Goal: Task Accomplishment & Management: Manage account settings

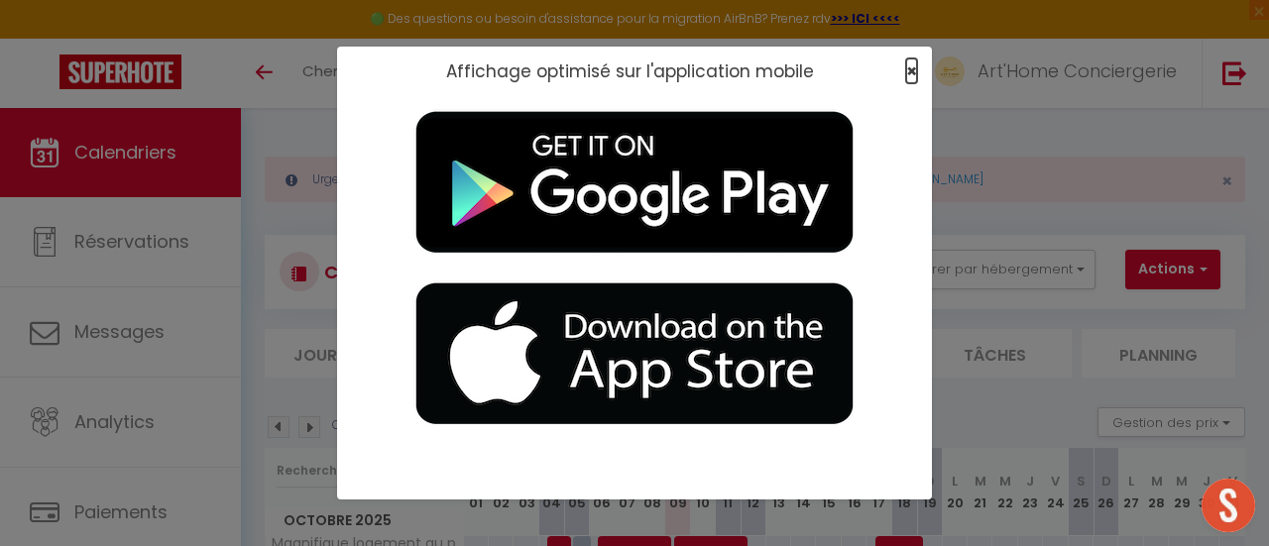
click at [907, 72] on span "×" at bounding box center [911, 70] width 11 height 25
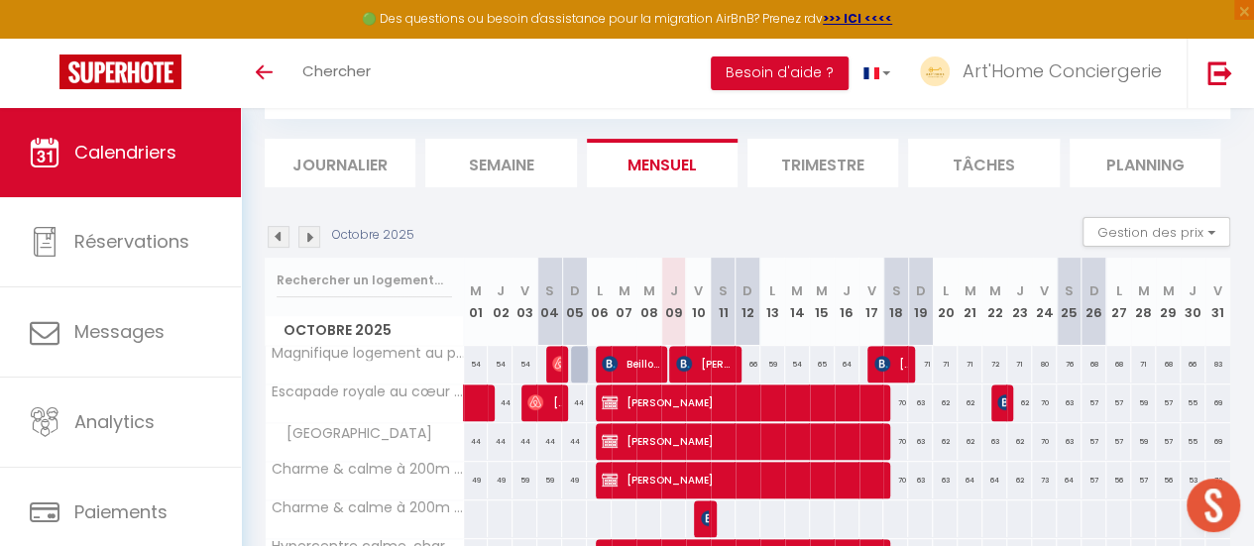
scroll to position [191, 0]
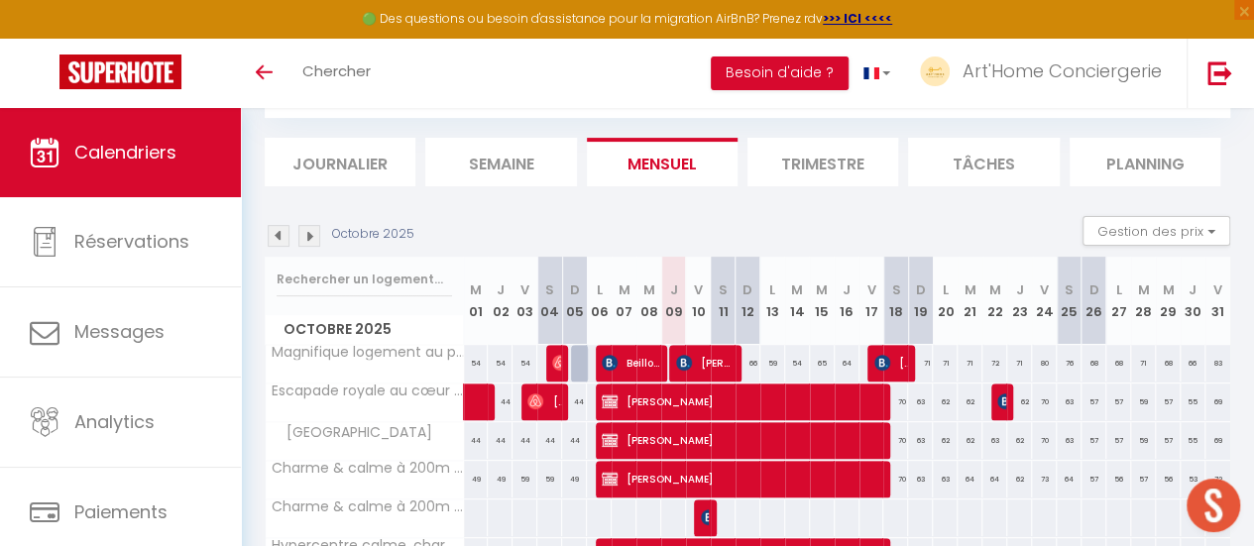
click at [276, 241] on img at bounding box center [279, 236] width 22 height 22
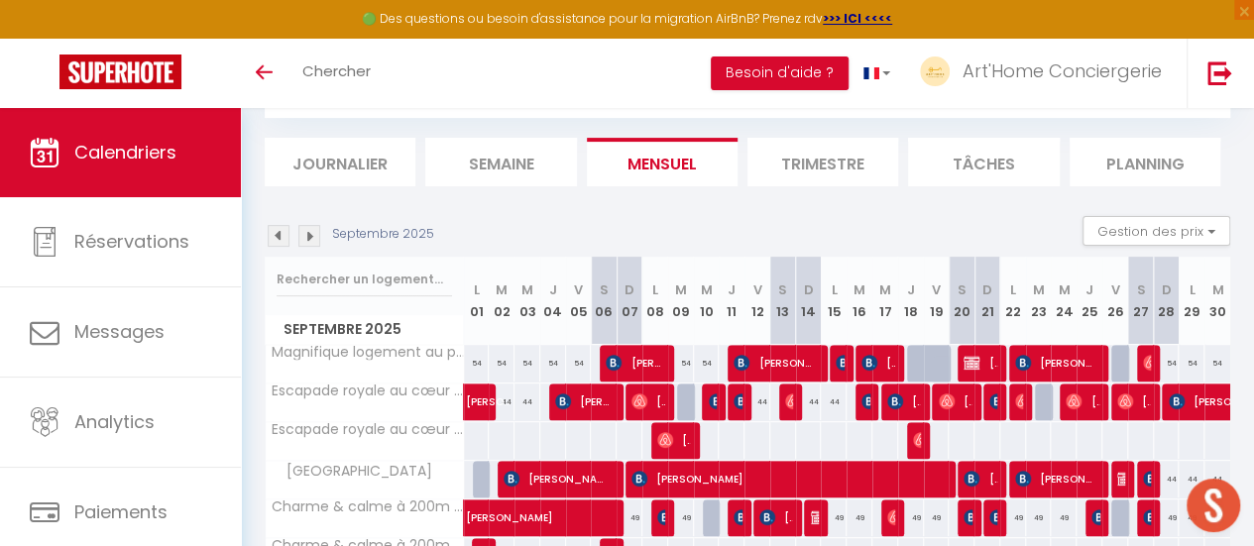
scroll to position [0, 0]
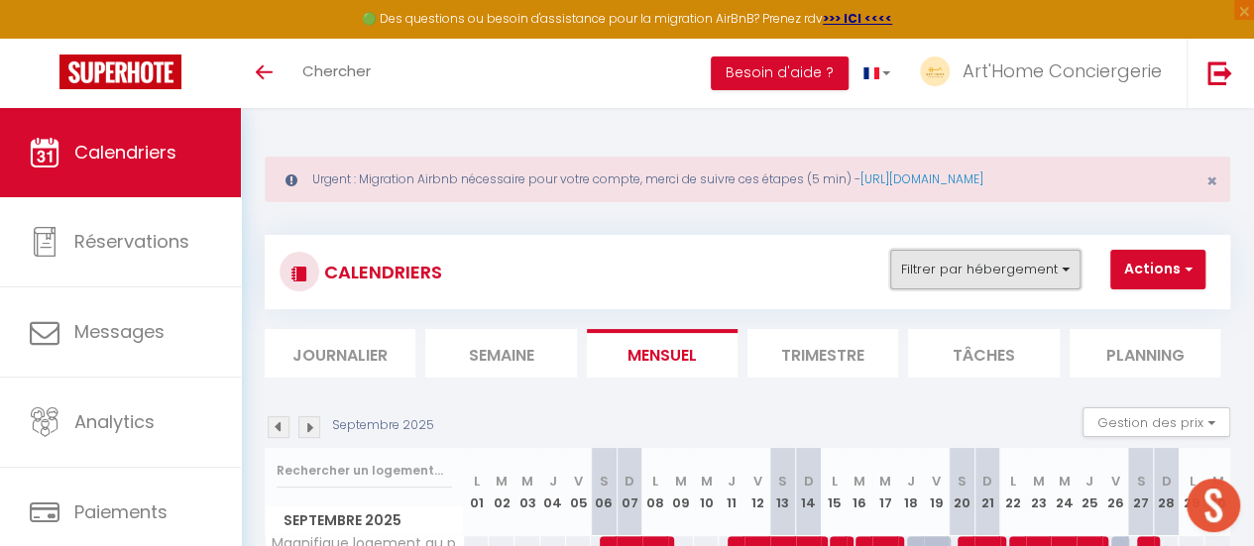
click at [1071, 269] on button "Filtrer par hébergement" at bounding box center [985, 270] width 190 height 40
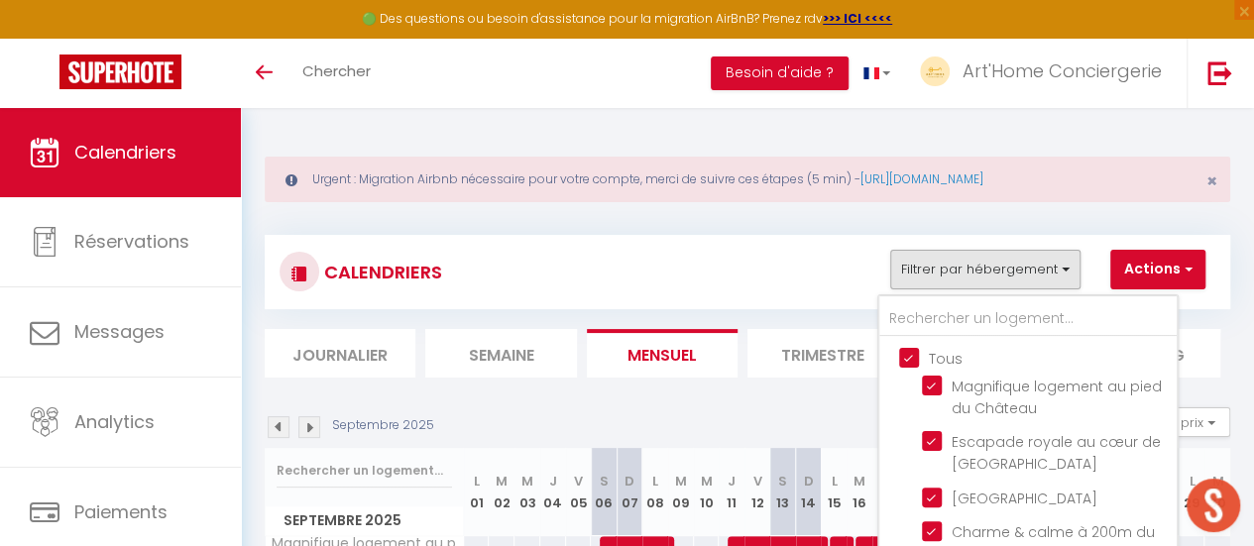
click at [905, 352] on input "Tous" at bounding box center [1047, 357] width 297 height 20
checkbox input "false"
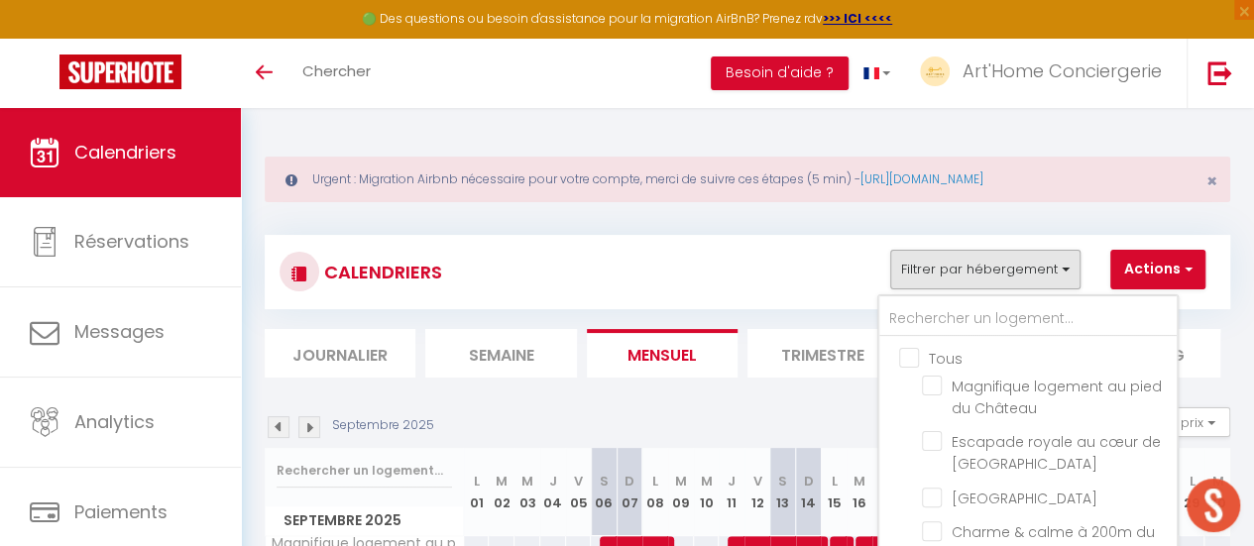
checkbox input "false"
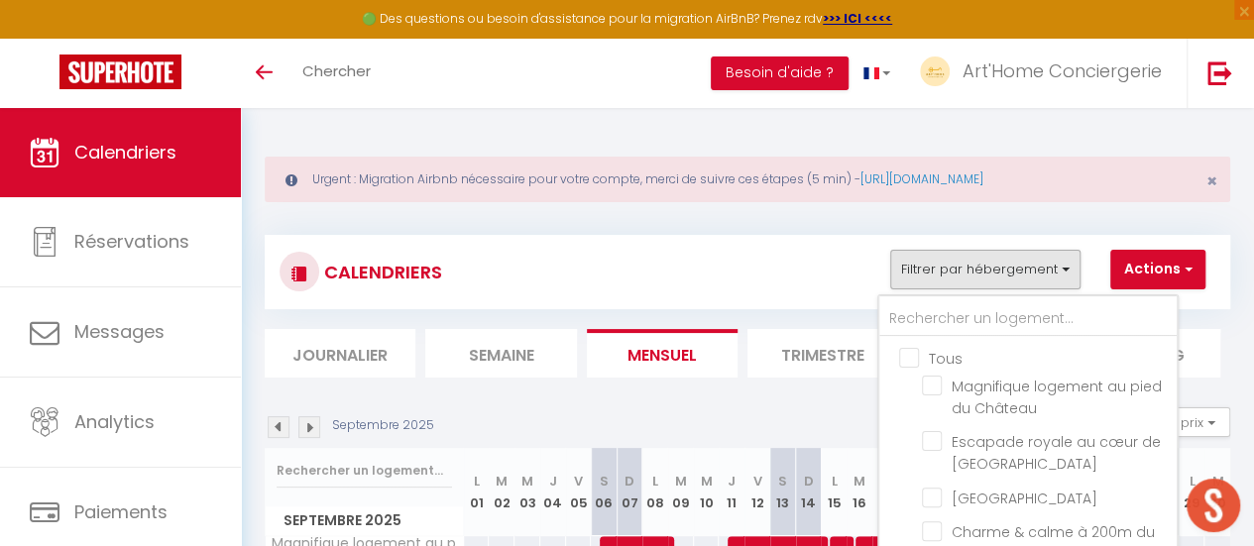
checkbox input "false"
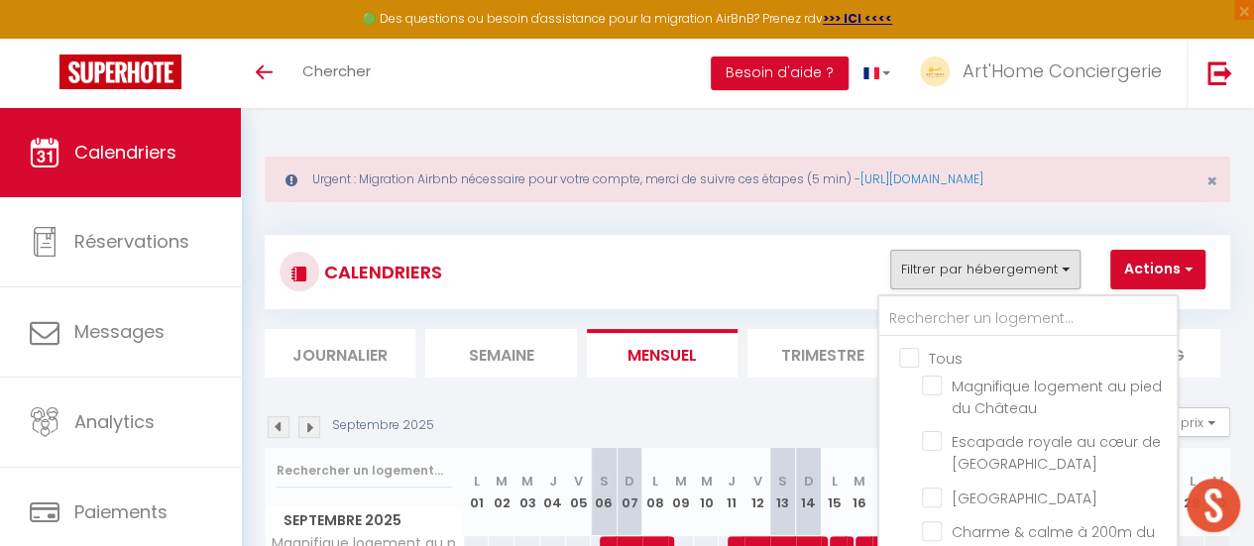
checkbox input "false"
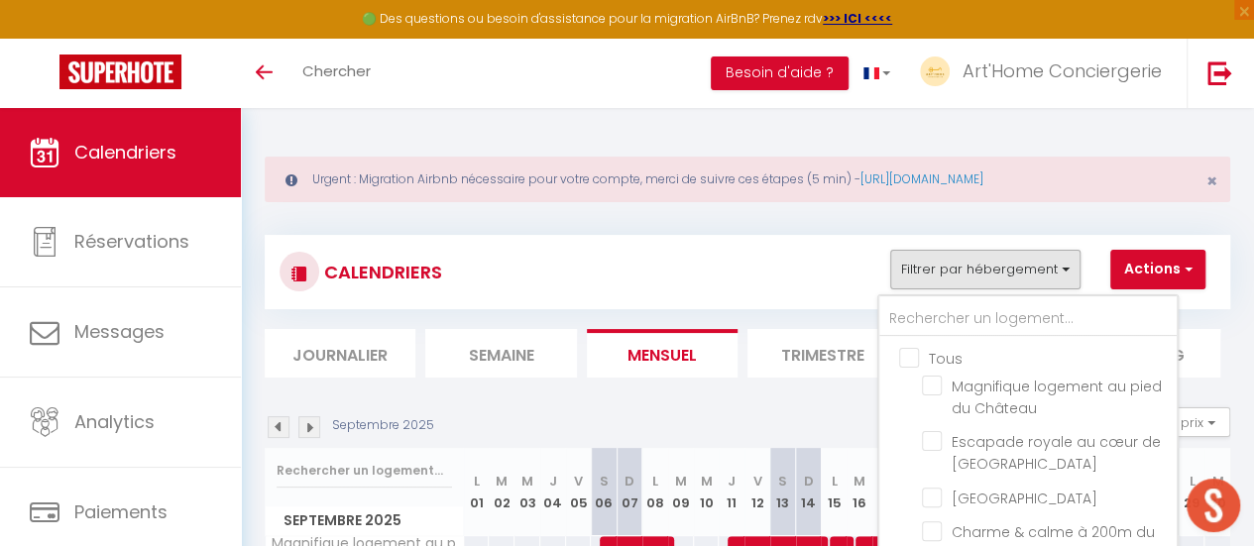
checkbox input "false"
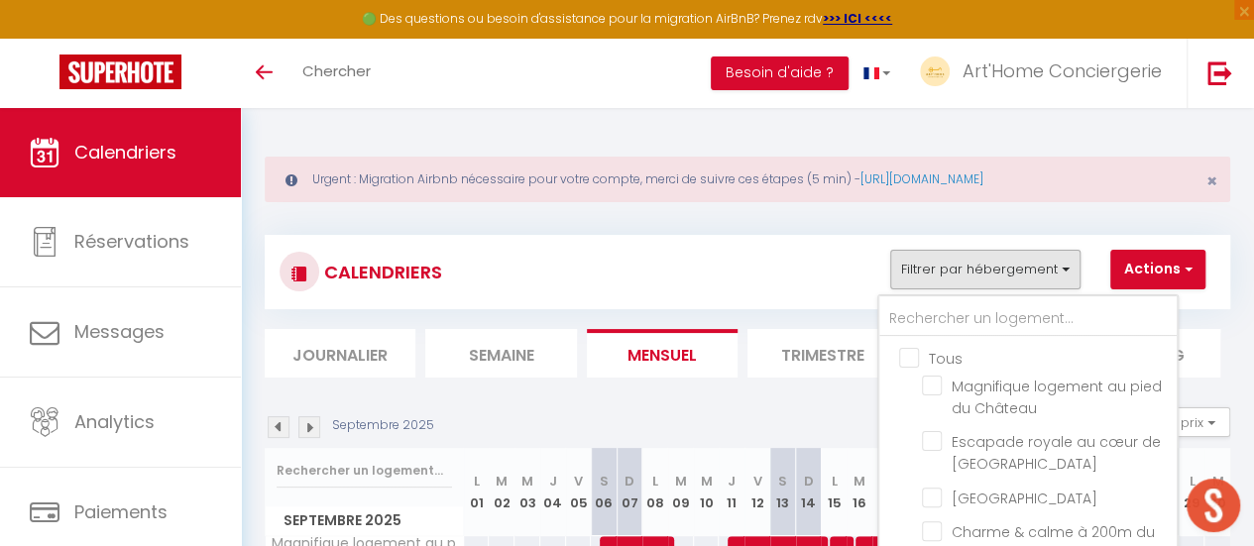
checkbox input "false"
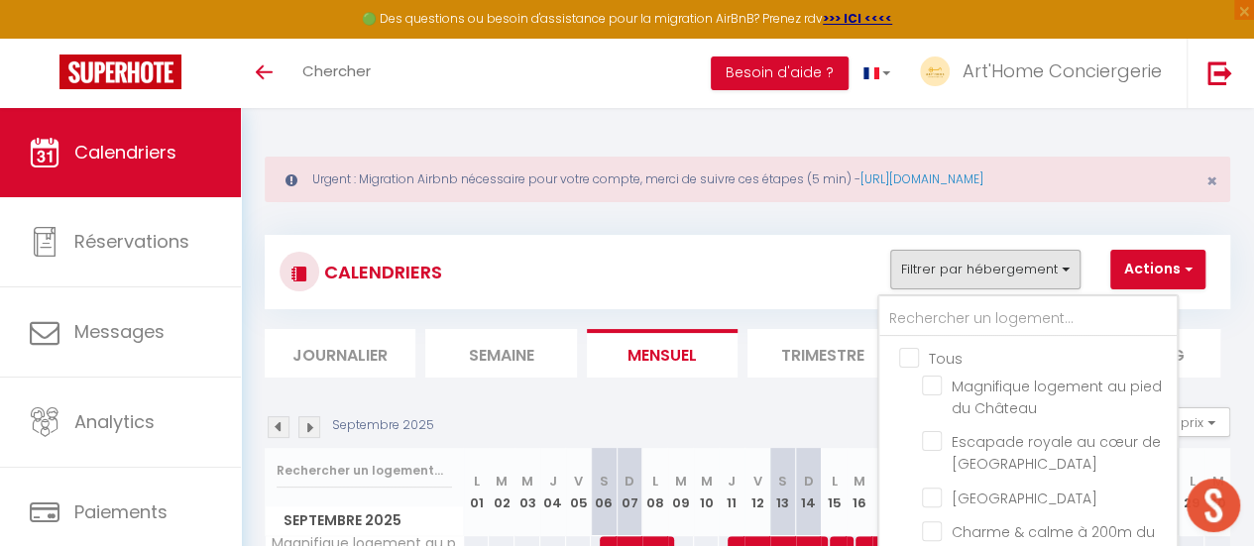
checkbox input "false"
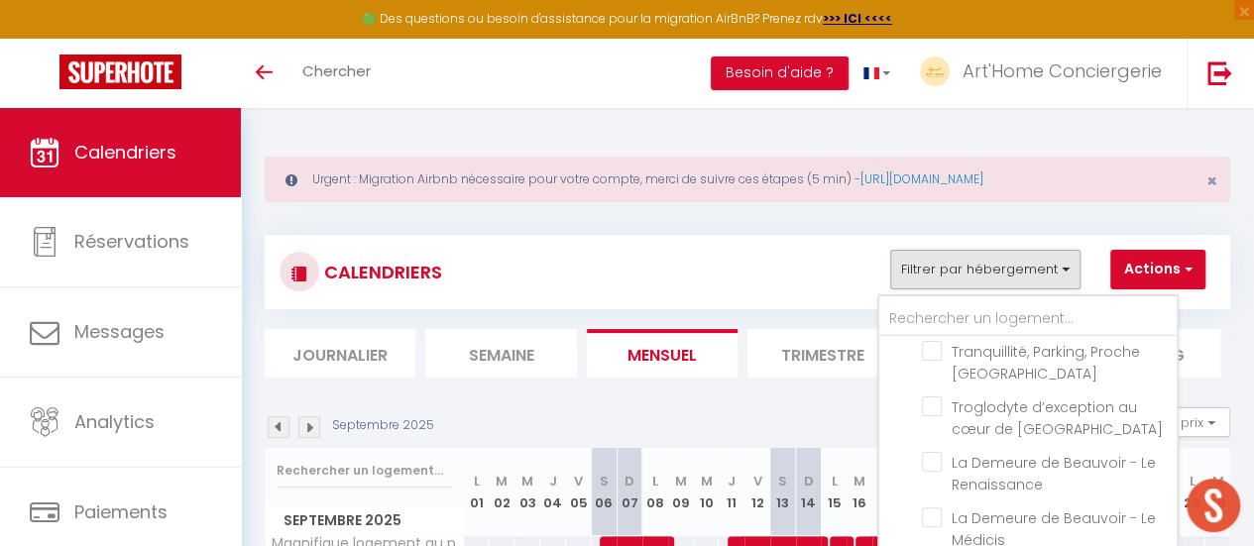
scroll to position [908, 0]
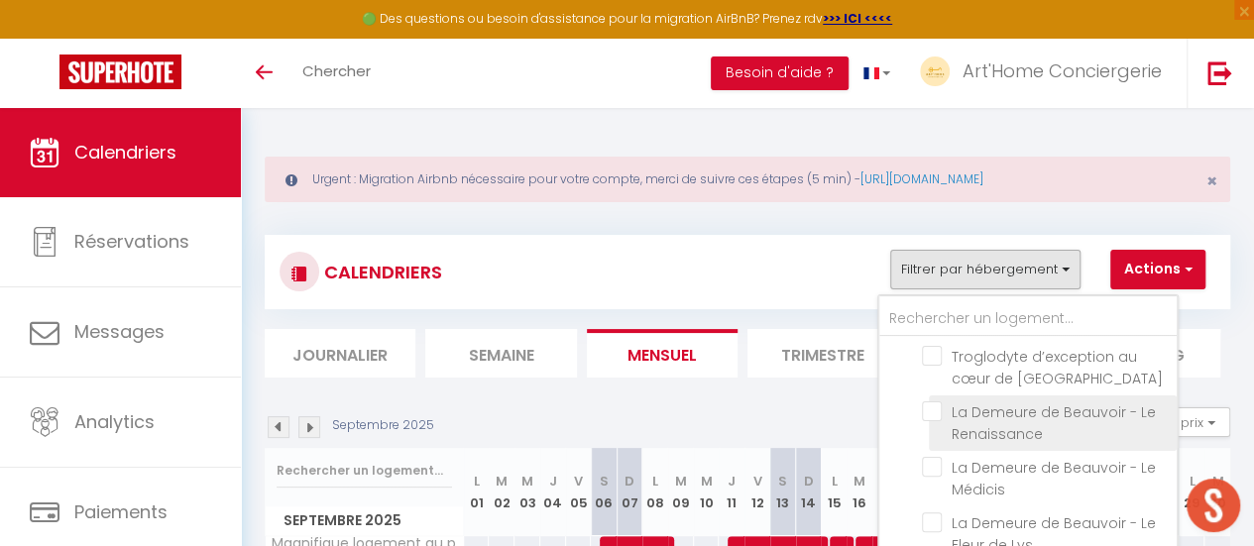
click at [936, 402] on input "La Demeure de Beauvoir - Le Renaissance" at bounding box center [1046, 412] width 248 height 20
checkbox input "true"
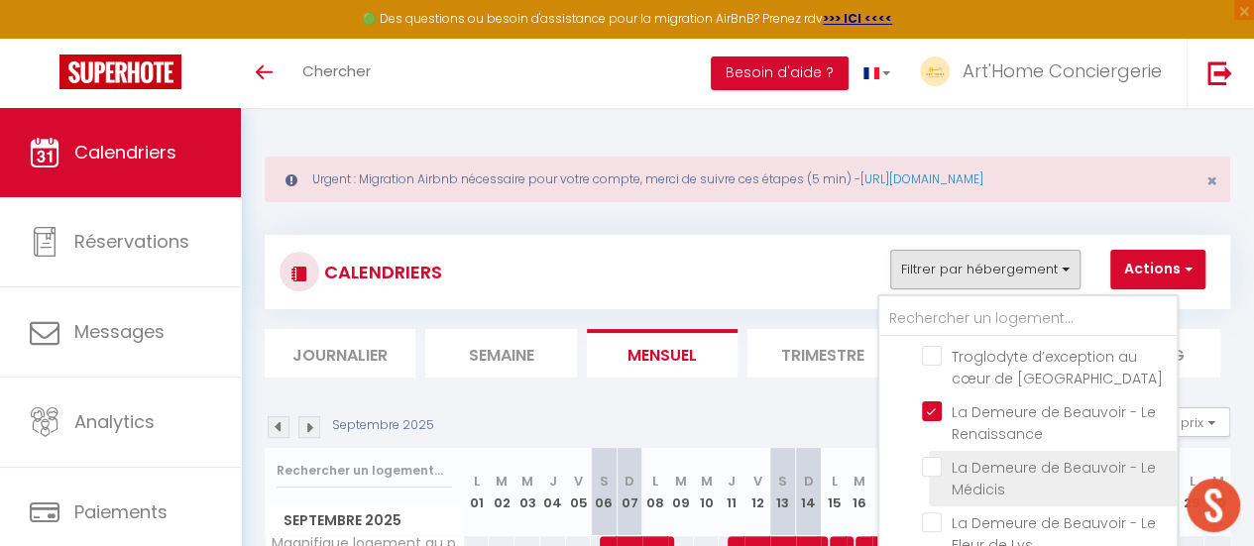
click at [934, 457] on input "La Demeure de Beauvoir - Le Médicis" at bounding box center [1046, 467] width 248 height 20
checkbox input "true"
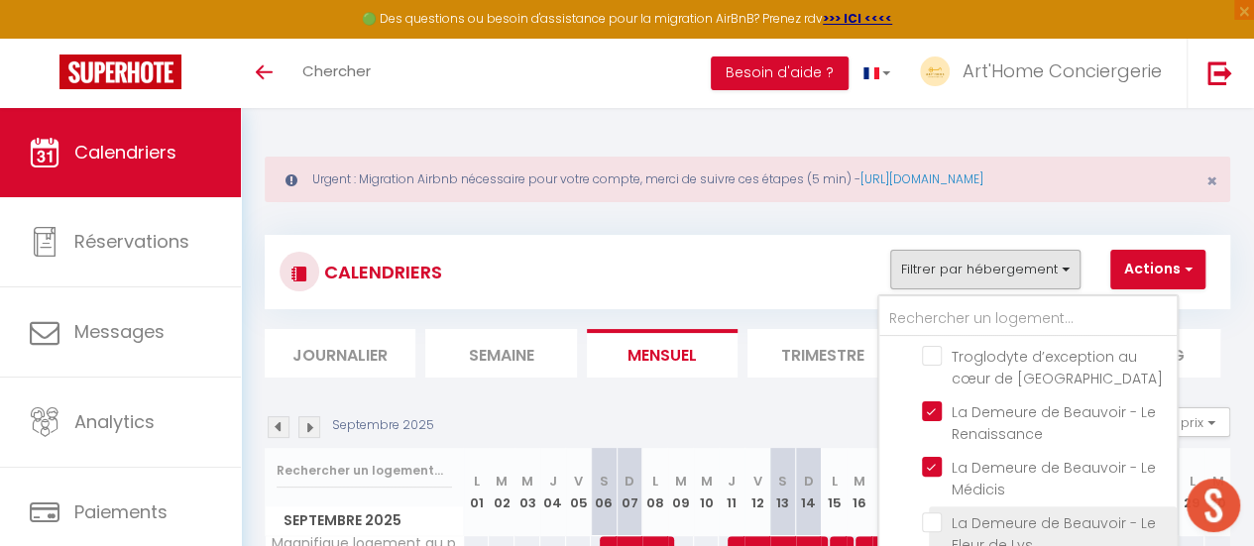
click at [938, 513] on input "La Demeure de Beauvoir - Le Fleur de Lys" at bounding box center [1046, 523] width 248 height 20
checkbox input "true"
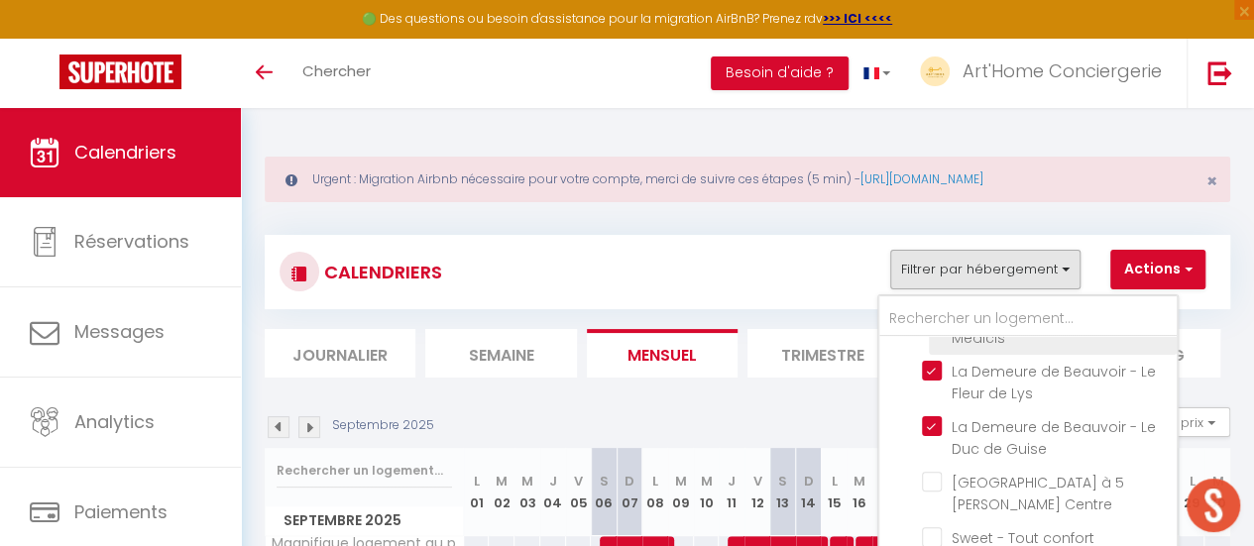
scroll to position [1073, 0]
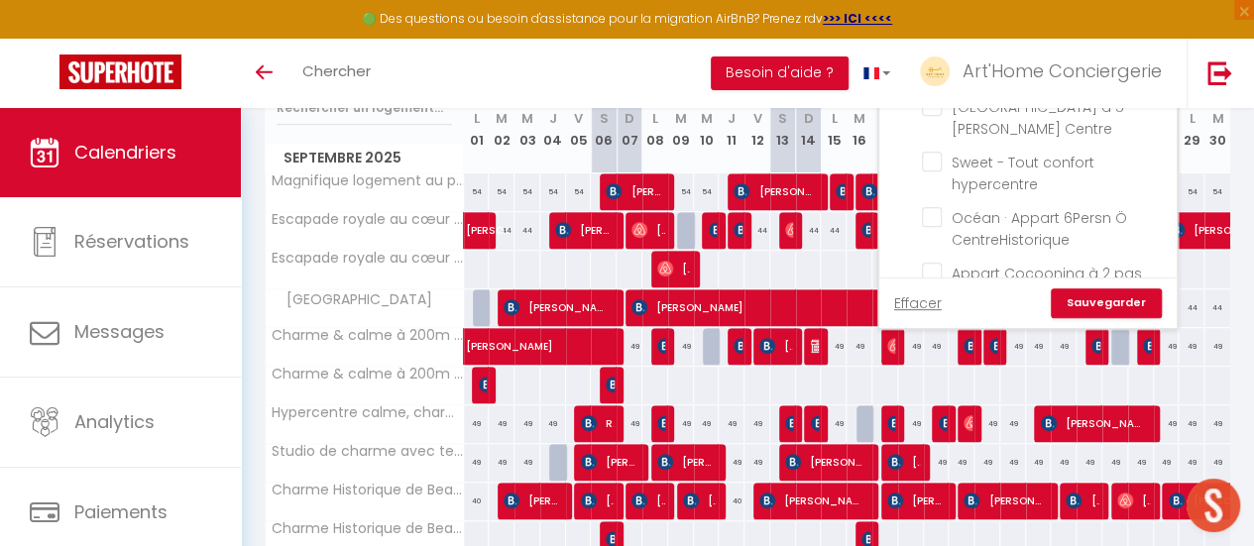
click at [1110, 302] on link "Sauvegarder" at bounding box center [1106, 304] width 111 height 30
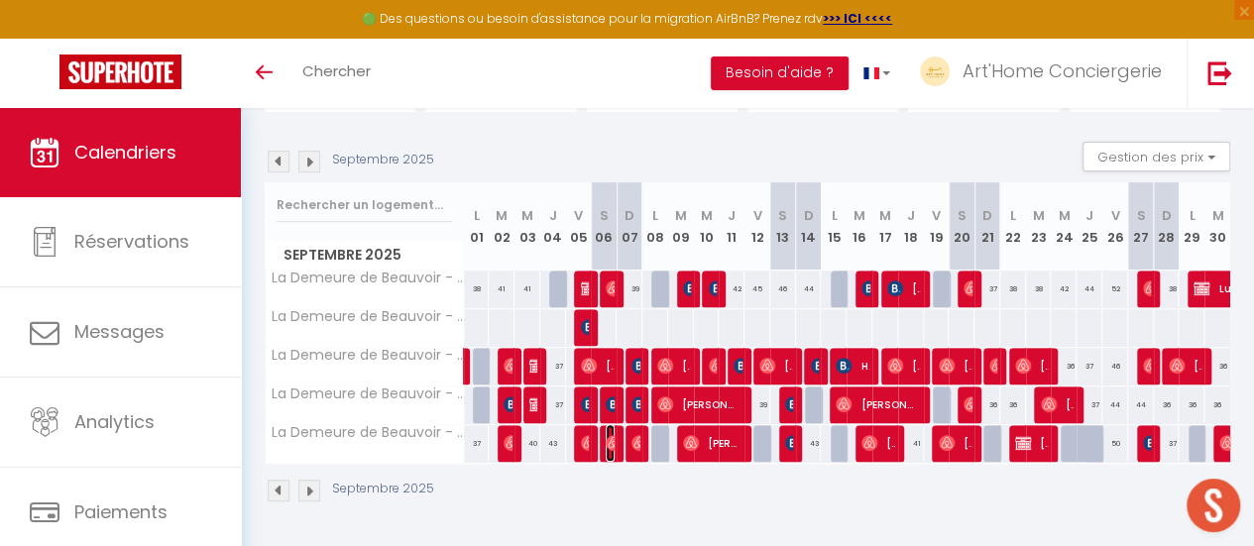
click at [606, 435] on img at bounding box center [614, 443] width 16 height 16
select select "OK"
select select "0"
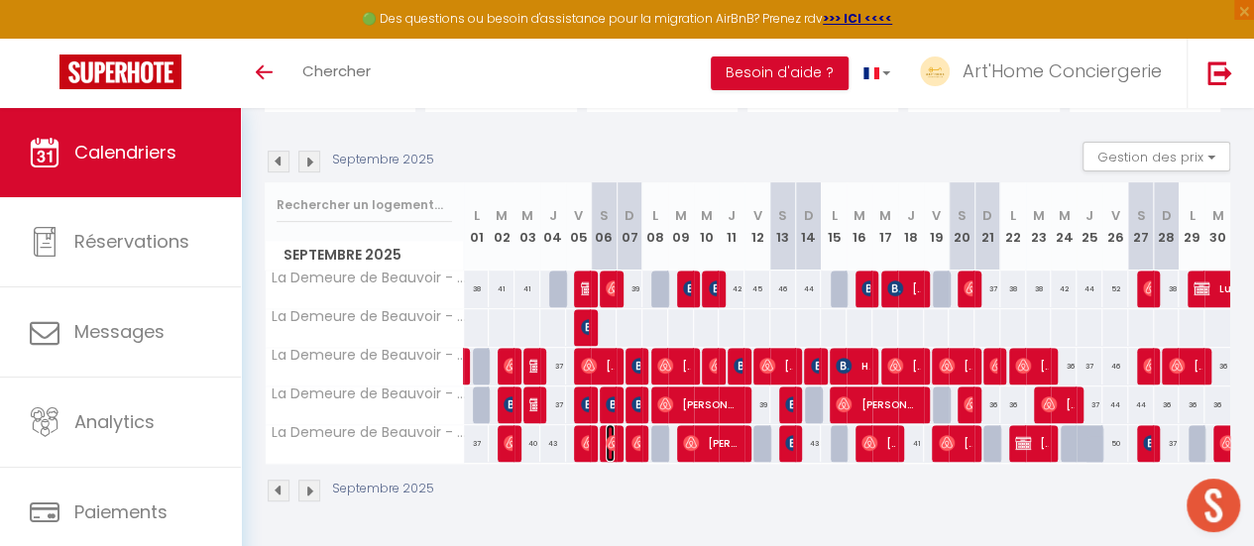
select select "1"
select select
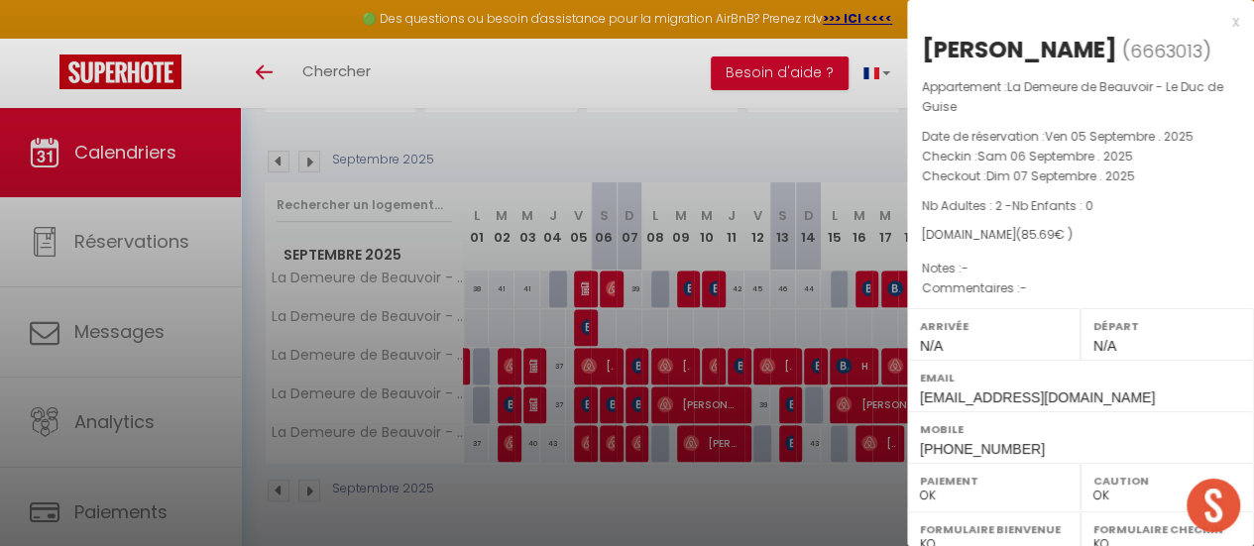
click at [584, 431] on div at bounding box center [627, 273] width 1254 height 546
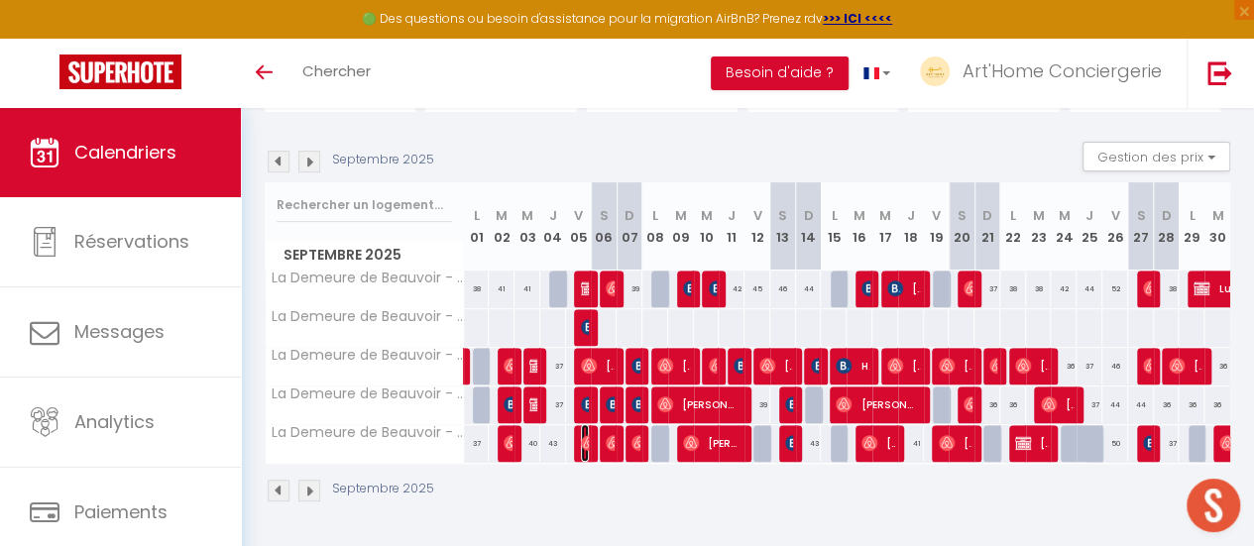
click at [584, 435] on img at bounding box center [589, 443] width 16 height 16
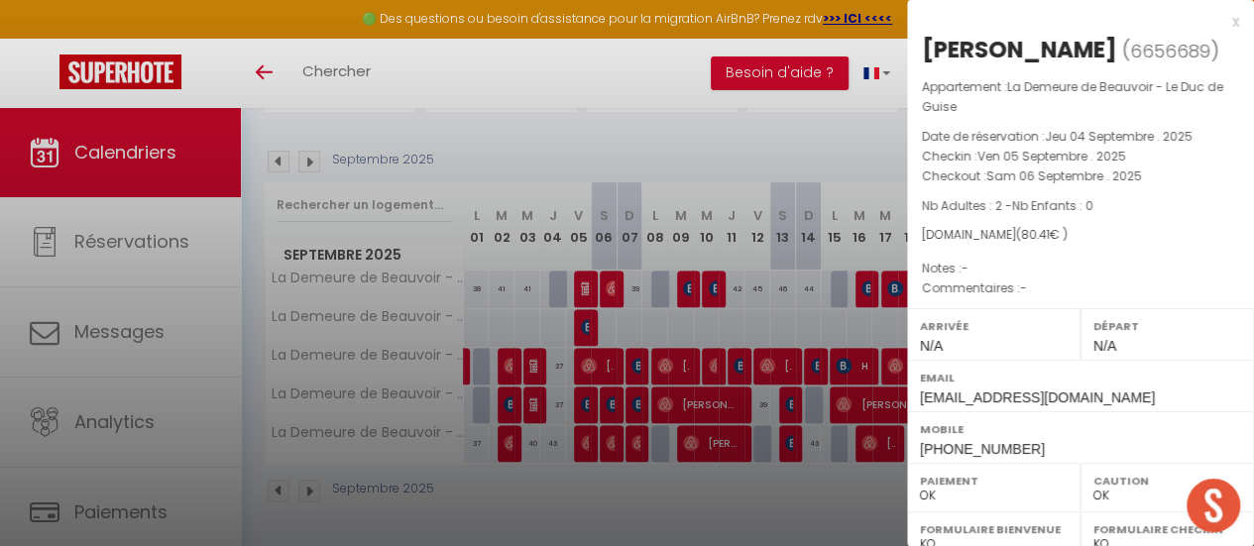
click at [636, 431] on div at bounding box center [627, 273] width 1254 height 546
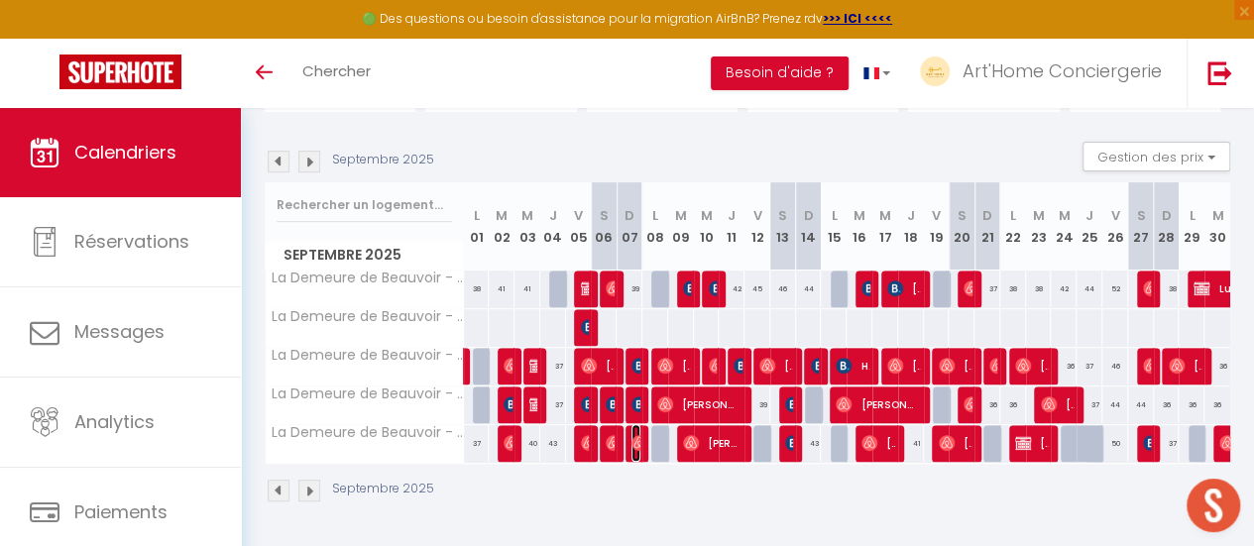
click at [636, 435] on img at bounding box center [640, 443] width 16 height 16
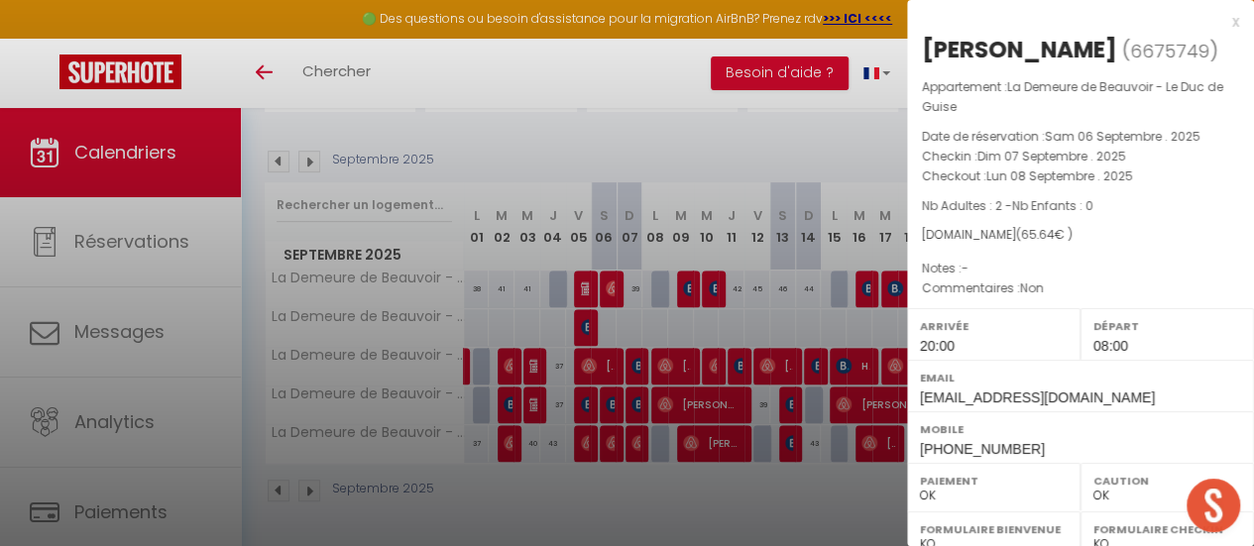
click at [563, 495] on div at bounding box center [627, 273] width 1254 height 546
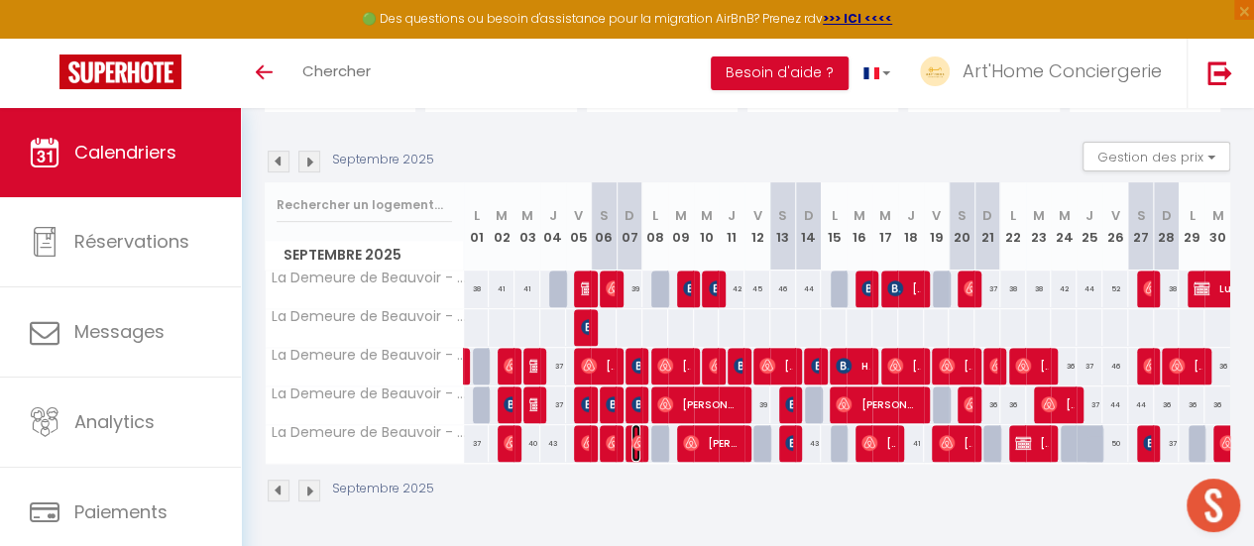
click at [633, 435] on img at bounding box center [640, 443] width 16 height 16
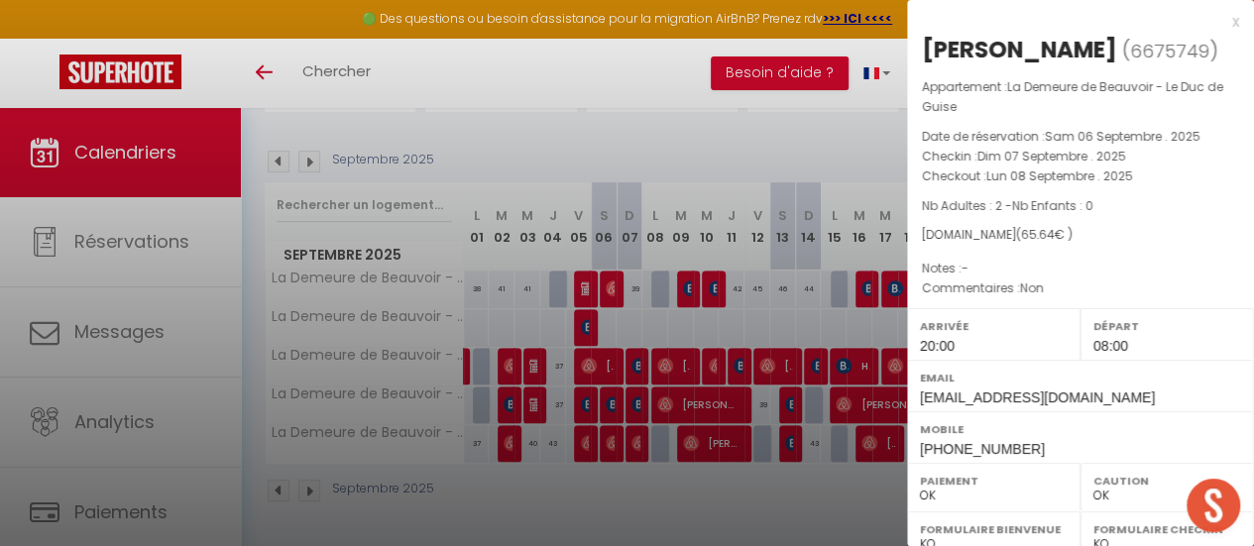
click at [619, 122] on div at bounding box center [627, 273] width 1254 height 546
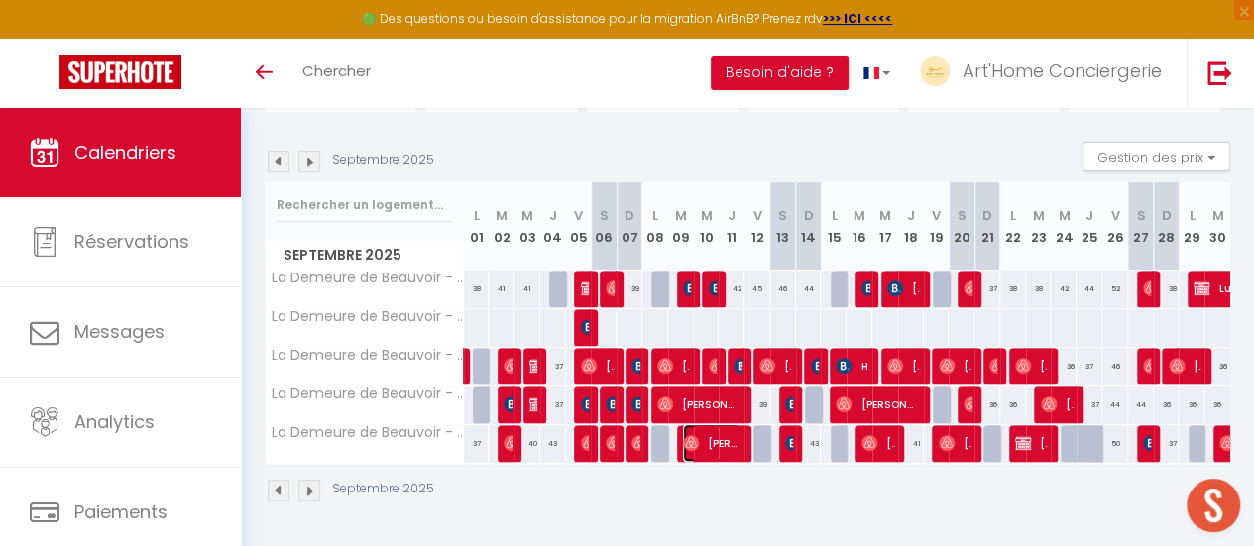
click at [704, 427] on span "[PERSON_NAME]" at bounding box center [712, 443] width 58 height 38
select select "0"
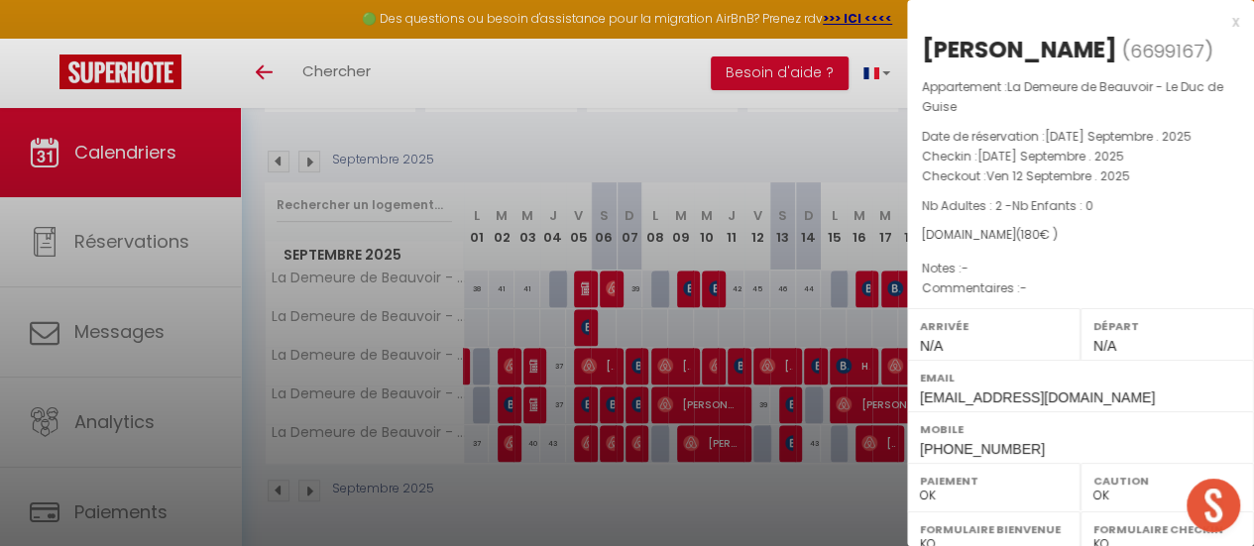
click at [666, 124] on div at bounding box center [627, 273] width 1254 height 546
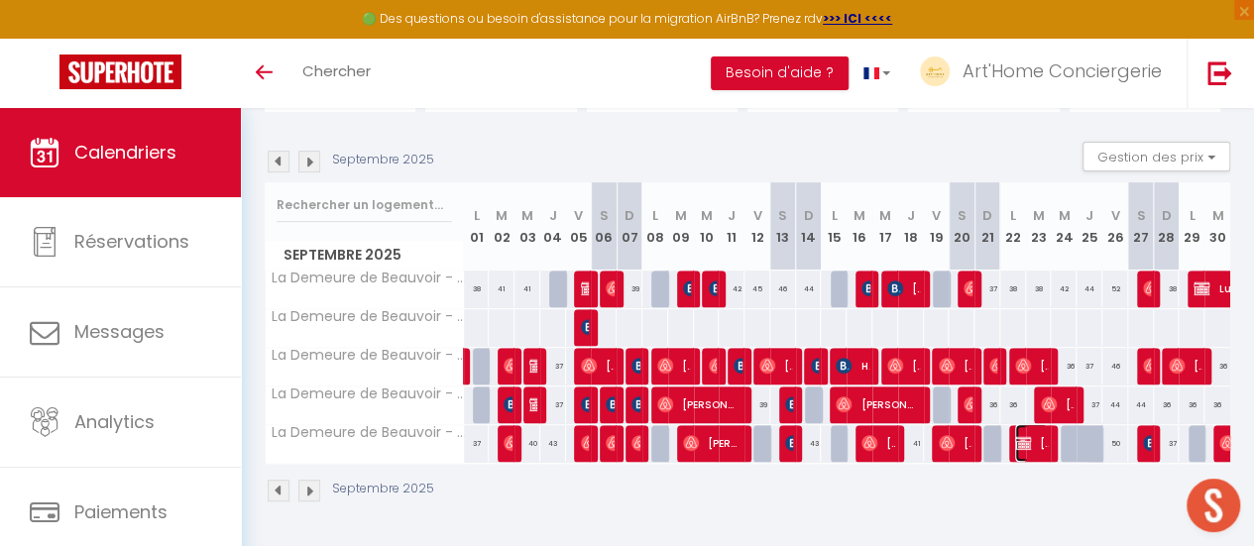
click at [1015, 435] on img at bounding box center [1023, 443] width 16 height 16
select select "KO"
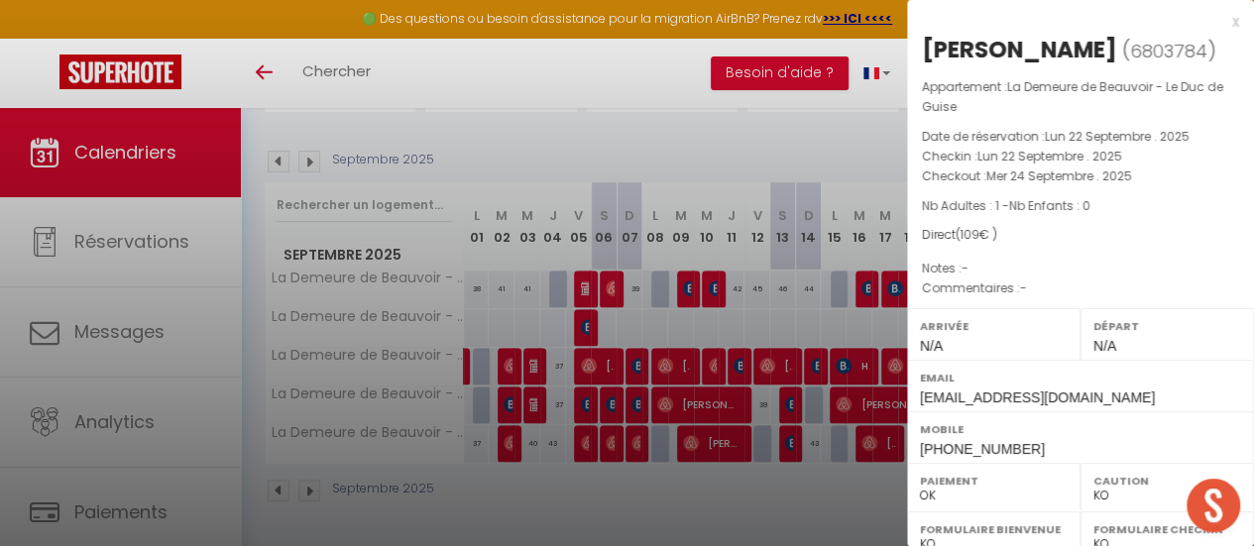
click at [690, 126] on div at bounding box center [627, 273] width 1254 height 546
